Goal: Book appointment/travel/reservation

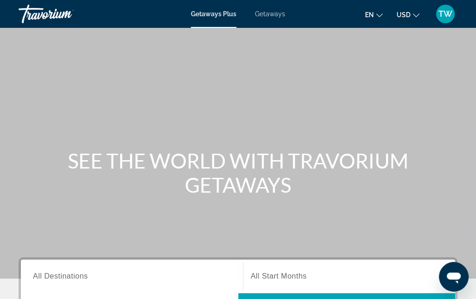
click at [275, 14] on span "Getaways" at bounding box center [270, 13] width 30 height 7
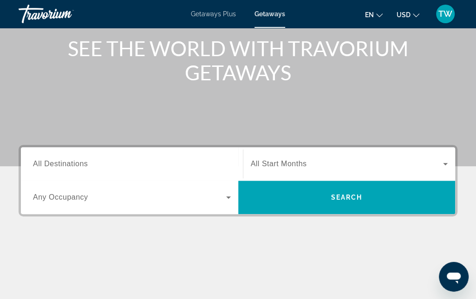
scroll to position [114, 0]
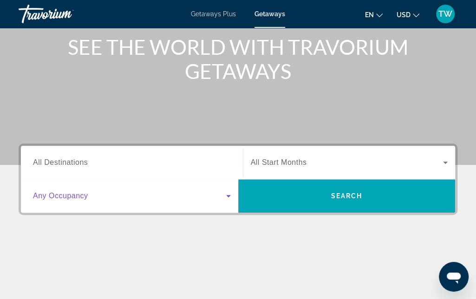
click at [229, 196] on icon "Search widget" at bounding box center [228, 196] width 5 height 2
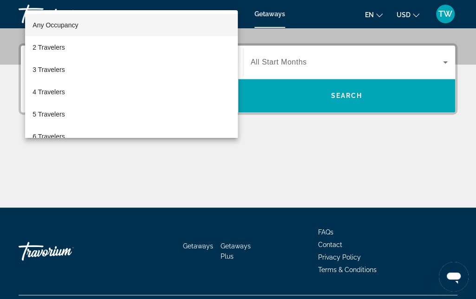
scroll to position [227, 0]
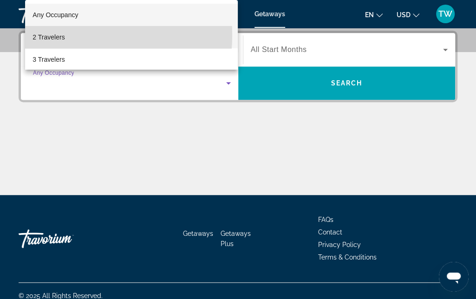
click at [56, 36] on span "2 Travelers" at bounding box center [49, 37] width 32 height 11
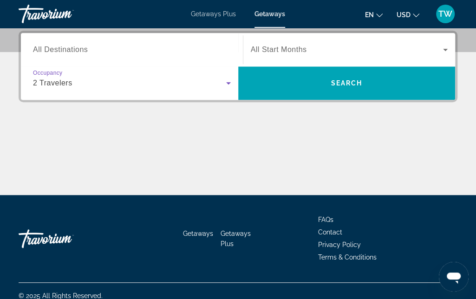
click at [447, 48] on icon "Search widget" at bounding box center [445, 49] width 11 height 11
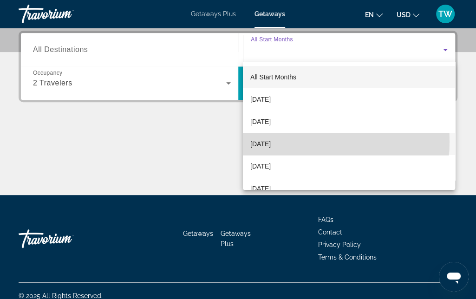
click at [271, 142] on span "[DATE]" at bounding box center [260, 143] width 20 height 11
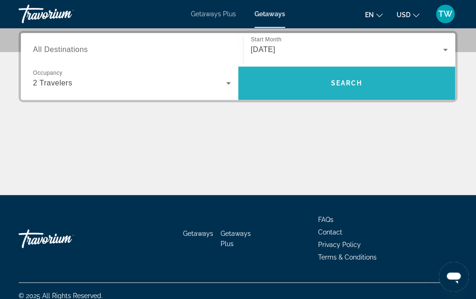
click at [355, 79] on span "Search" at bounding box center [347, 82] width 32 height 7
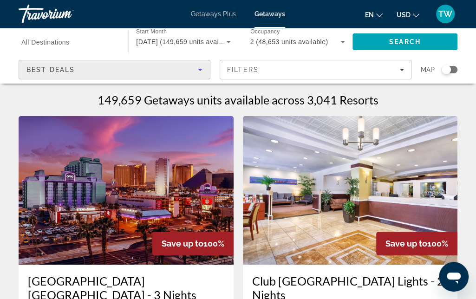
click at [199, 69] on icon "Sort by" at bounding box center [200, 70] width 5 height 2
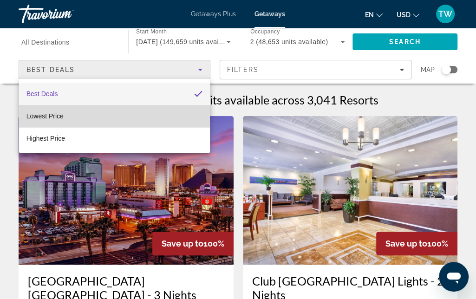
click at [69, 116] on mat-option "Lowest Price" at bounding box center [114, 116] width 191 height 22
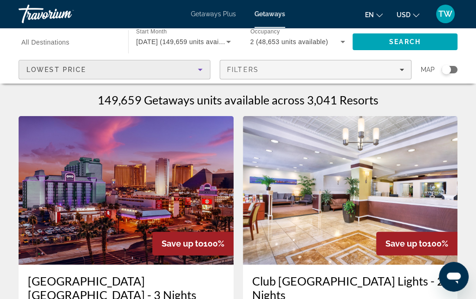
click at [402, 69] on icon "Filters" at bounding box center [401, 70] width 5 height 2
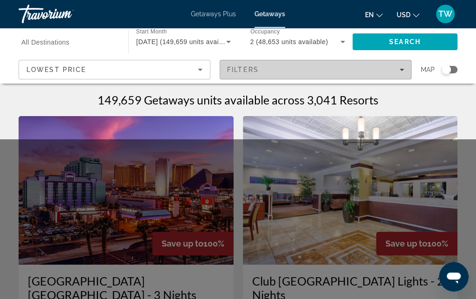
click at [401, 72] on icon "Filters" at bounding box center [401, 69] width 5 height 5
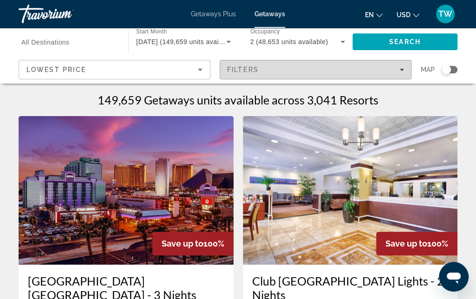
click at [402, 72] on div "Filters" at bounding box center [315, 69] width 177 height 7
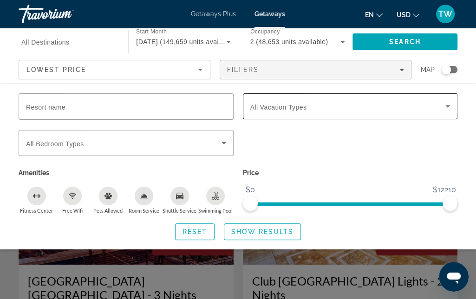
click at [446, 108] on icon "Search widget" at bounding box center [447, 106] width 11 height 11
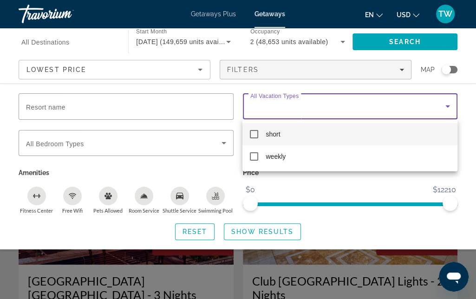
click at [255, 136] on mat-pseudo-checkbox at bounding box center [254, 134] width 8 height 8
click at [224, 141] on div at bounding box center [238, 149] width 476 height 299
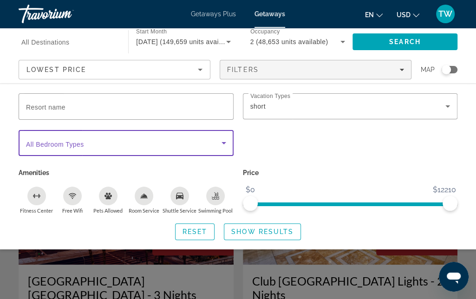
click at [223, 143] on icon "Search widget" at bounding box center [224, 143] width 5 height 2
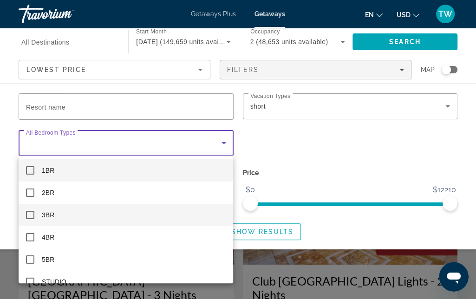
click at [33, 217] on mat-pseudo-checkbox at bounding box center [30, 215] width 8 height 8
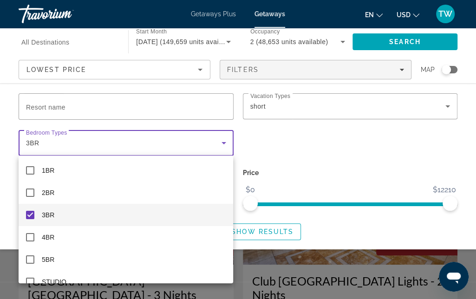
click at [338, 172] on div at bounding box center [238, 149] width 476 height 299
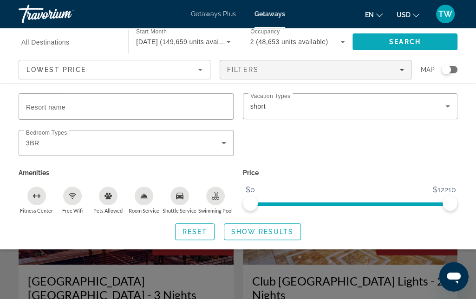
click at [405, 42] on span "Search" at bounding box center [405, 41] width 32 height 7
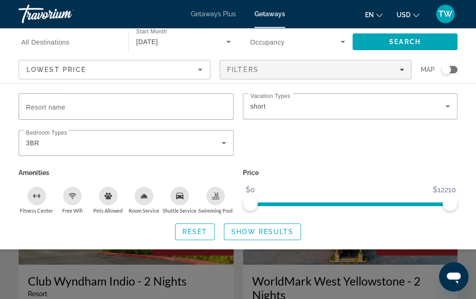
drag, startPoint x: 250, startPoint y: 229, endPoint x: 145, endPoint y: 216, distance: 105.2
click at [145, 216] on div "Resort name Vacation Types All Vacation Types short Bedroom Types All Bedroom T…" at bounding box center [238, 166] width 476 height 147
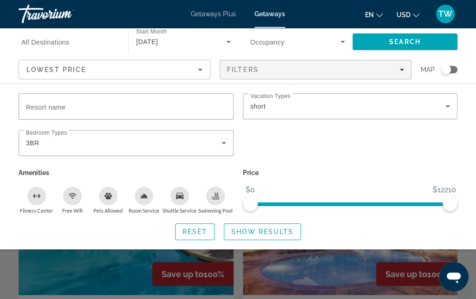
scroll to position [968, 0]
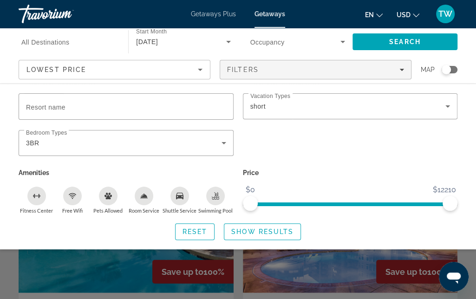
click at [314, 261] on div "Search widget" at bounding box center [238, 219] width 476 height 160
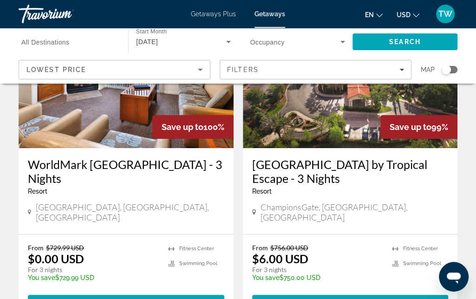
scroll to position [1783, 0]
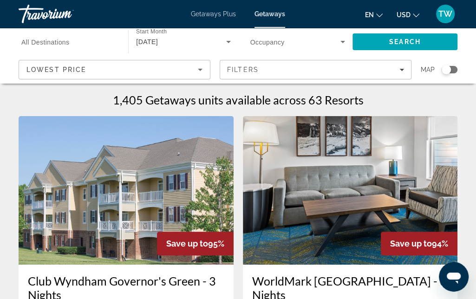
click at [61, 42] on span "All Destinations" at bounding box center [45, 42] width 48 height 7
click at [61, 42] on input "Destination All Destinations" at bounding box center [68, 42] width 95 height 11
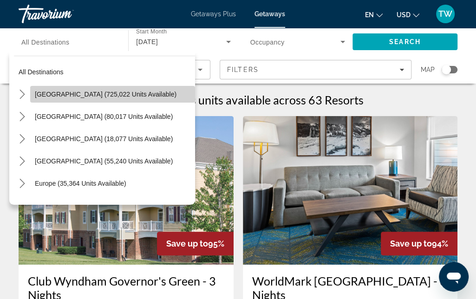
click at [135, 92] on span "[GEOGRAPHIC_DATA] (725,022 units available)" at bounding box center [106, 94] width 142 height 7
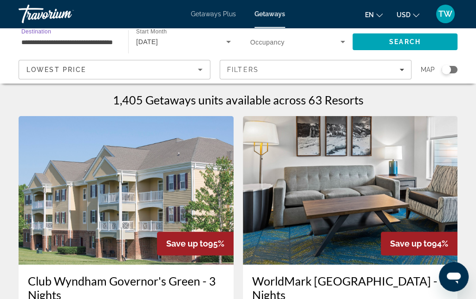
click at [105, 42] on input "**********" at bounding box center [68, 42] width 95 height 11
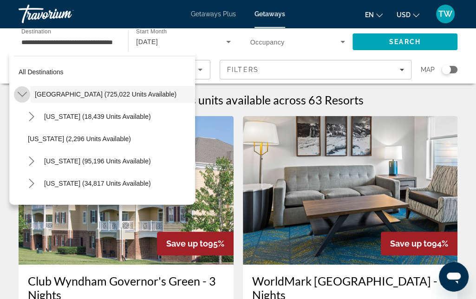
click at [23, 93] on icon "Toggle United States (725,022 units available) submenu" at bounding box center [22, 94] width 9 height 9
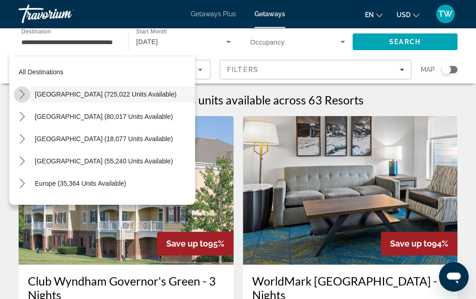
click at [23, 93] on icon "Toggle United States (725,022 units available) submenu" at bounding box center [22, 94] width 5 height 9
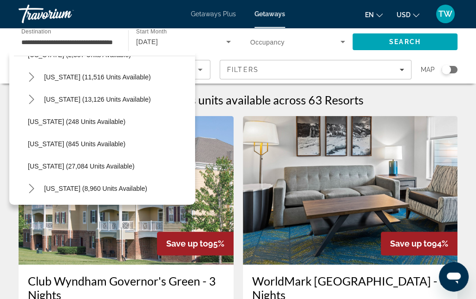
scroll to position [653, 0]
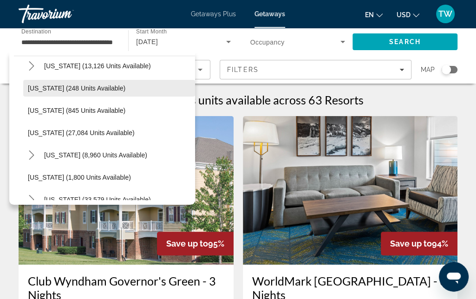
click at [72, 86] on span "[US_STATE] (248 units available)" at bounding box center [77, 88] width 98 height 7
type input "**********"
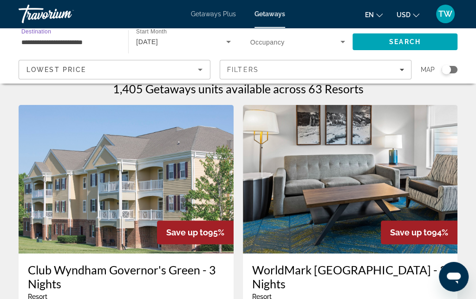
scroll to position [0, 0]
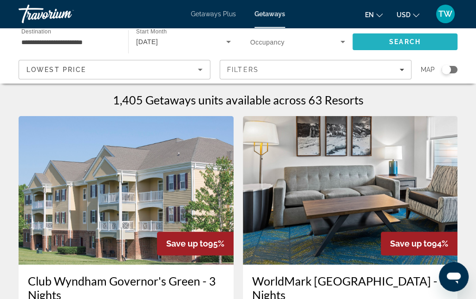
click at [393, 43] on span "Search" at bounding box center [405, 41] width 32 height 7
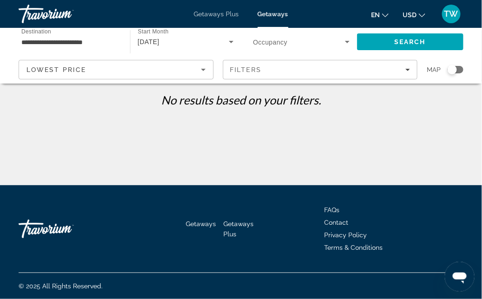
drag, startPoint x: 230, startPoint y: 41, endPoint x: 145, endPoint y: 112, distance: 110.4
click at [145, 112] on div "No results based on your filters." at bounding box center [241, 103] width 454 height 21
click at [230, 41] on icon "Search widget" at bounding box center [231, 42] width 5 height 2
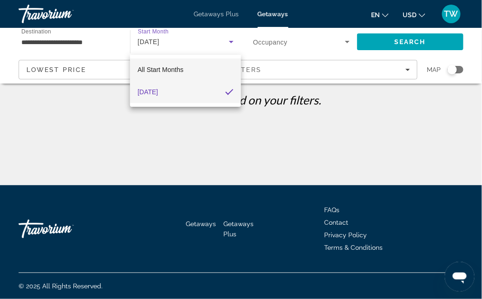
click at [178, 72] on span "All Start Months" at bounding box center [160, 69] width 46 height 7
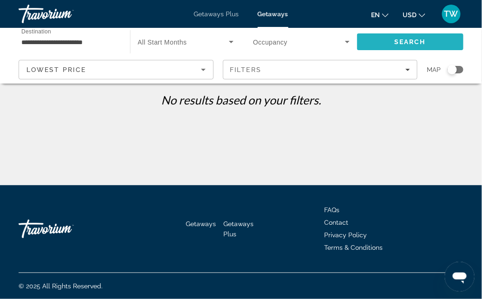
click at [420, 38] on span "Search" at bounding box center [410, 41] width 32 height 7
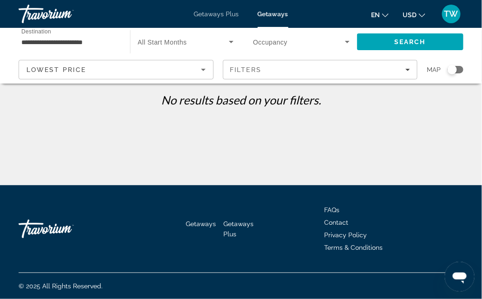
drag, startPoint x: 409, startPoint y: 71, endPoint x: 365, endPoint y: 141, distance: 82.9
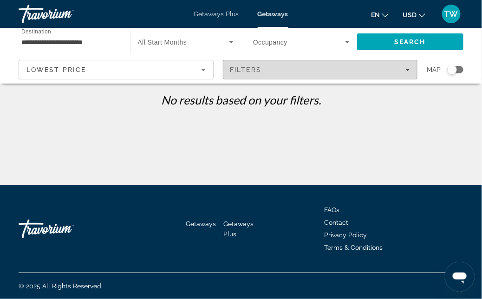
drag, startPoint x: 365, startPoint y: 141, endPoint x: 408, endPoint y: 72, distance: 81.7
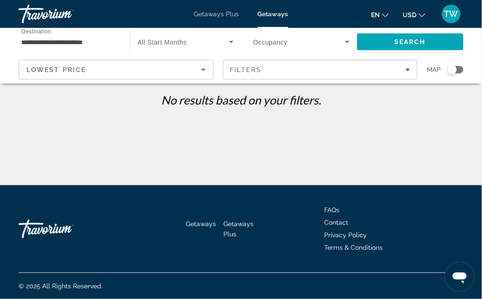
drag, startPoint x: 408, startPoint y: 72, endPoint x: 381, endPoint y: 92, distance: 33.5
drag, startPoint x: 381, startPoint y: 92, endPoint x: 348, endPoint y: 114, distance: 40.1
click at [348, 114] on div "**********" at bounding box center [241, 185] width 482 height 185
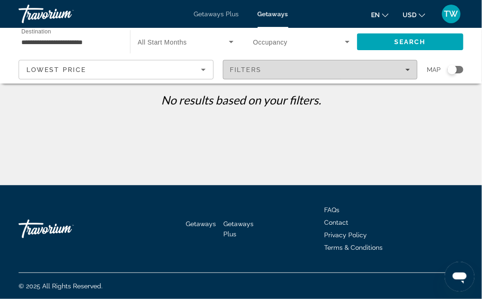
click at [409, 69] on icon "Filters" at bounding box center [407, 70] width 5 height 2
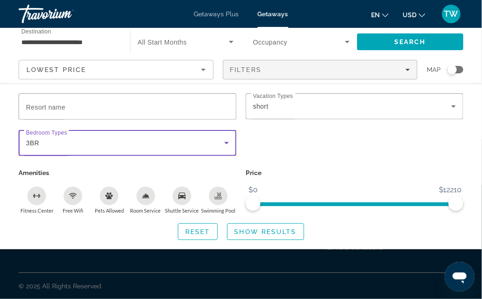
click at [228, 141] on icon "Search widget" at bounding box center [226, 142] width 11 height 11
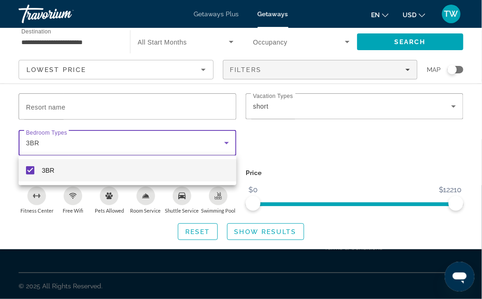
click at [31, 147] on div at bounding box center [241, 149] width 482 height 299
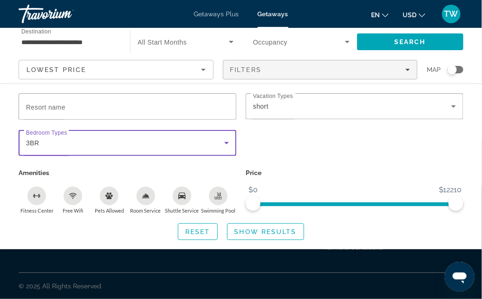
click at [29, 142] on span "3BR" at bounding box center [32, 142] width 13 height 7
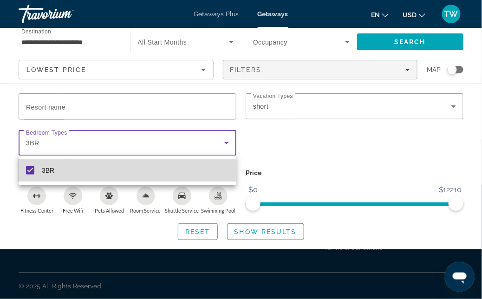
click at [29, 172] on mat-pseudo-checkbox at bounding box center [30, 170] width 8 height 8
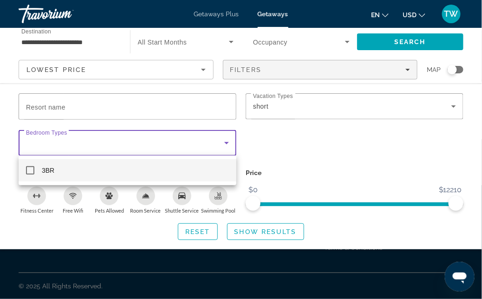
click at [325, 150] on div at bounding box center [241, 149] width 482 height 299
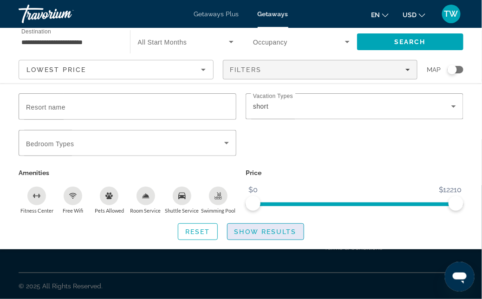
click at [278, 231] on span "Show Results" at bounding box center [266, 231] width 62 height 7
drag, startPoint x: 415, startPoint y: 40, endPoint x: 334, endPoint y: 124, distance: 116.3
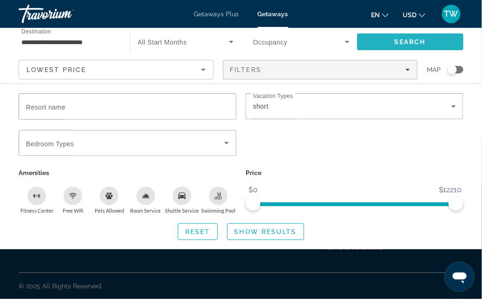
drag, startPoint x: 334, startPoint y: 124, endPoint x: 408, endPoint y: 38, distance: 113.3
click at [408, 38] on span "Search" at bounding box center [410, 41] width 32 height 7
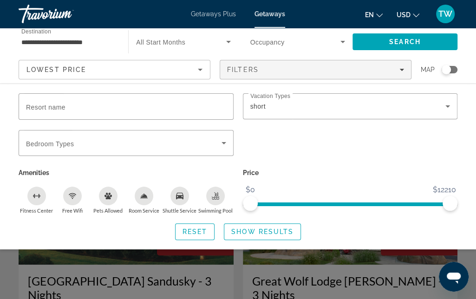
drag, startPoint x: 406, startPoint y: 42, endPoint x: 426, endPoint y: 213, distance: 172.0
click at [426, 84] on div "**********" at bounding box center [238, 56] width 476 height 56
drag, startPoint x: 477, startPoint y: 293, endPoint x: 412, endPoint y: 155, distance: 152.5
click at [412, 155] on div "Search widget" at bounding box center [350, 148] width 224 height 36
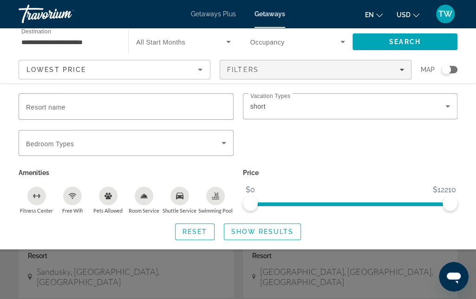
scroll to position [45, 0]
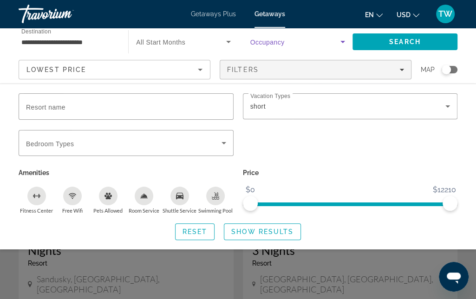
click at [320, 46] on span "Search widget" at bounding box center [295, 41] width 90 height 11
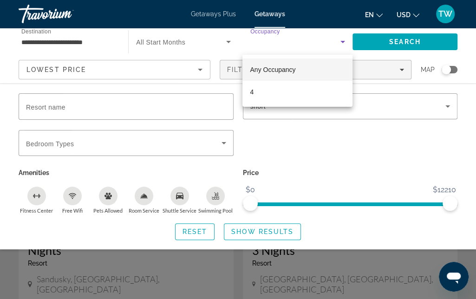
click at [199, 49] on div at bounding box center [238, 149] width 476 height 299
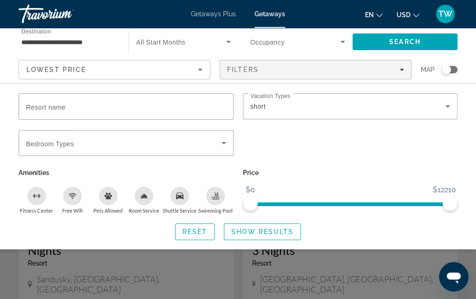
click at [111, 268] on div "Search widget" at bounding box center [238, 219] width 476 height 160
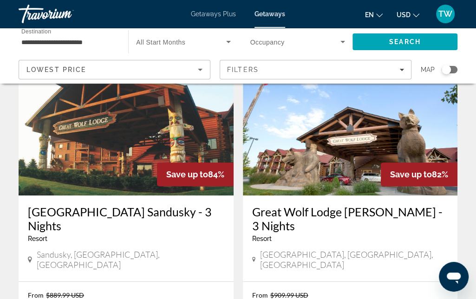
scroll to position [0, 0]
